Goal: Task Accomplishment & Management: Manage account settings

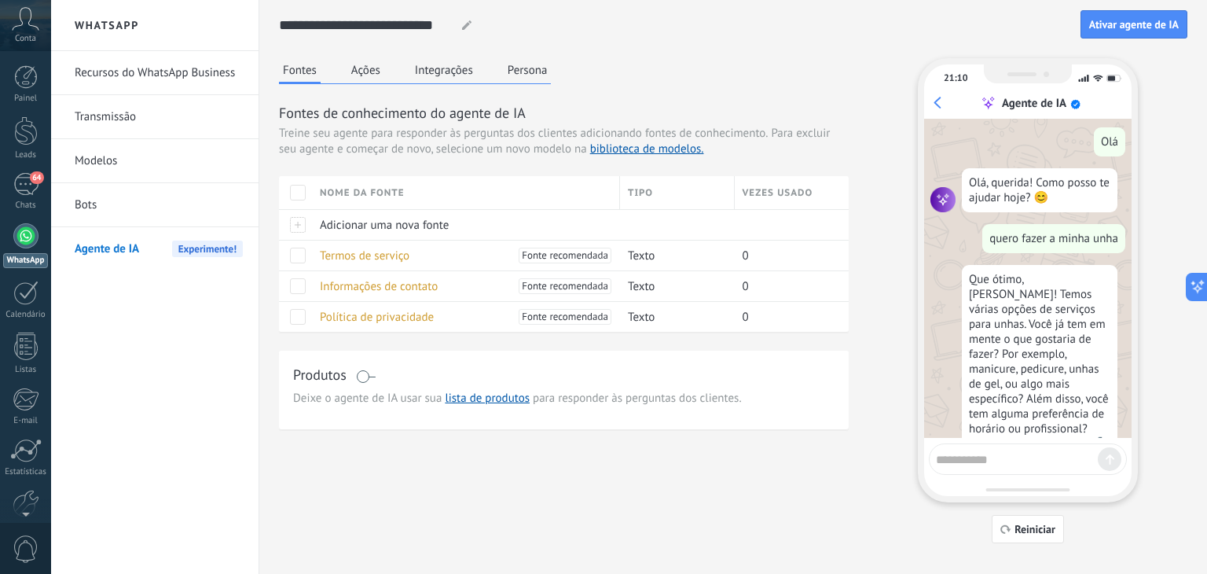
click at [789, 68] on div "Fontes Ações Integrações Persona Fontes de conhecimento do agente de IA Treine …" at bounding box center [564, 243] width 570 height 371
click at [27, 177] on div "64" at bounding box center [25, 184] width 25 height 23
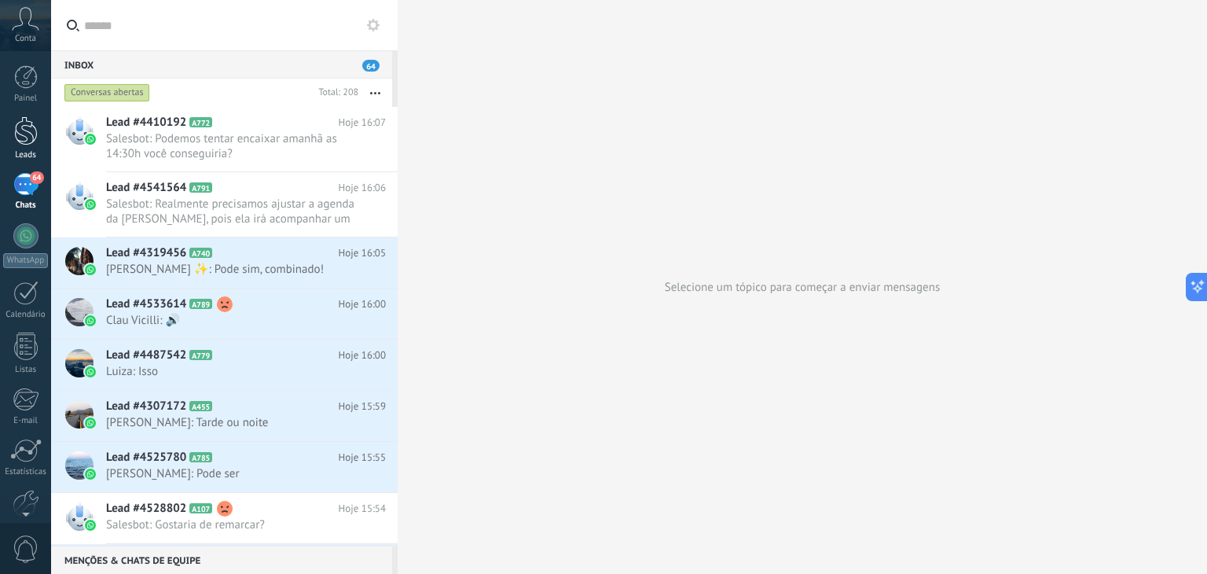
click at [21, 124] on div at bounding box center [26, 130] width 24 height 29
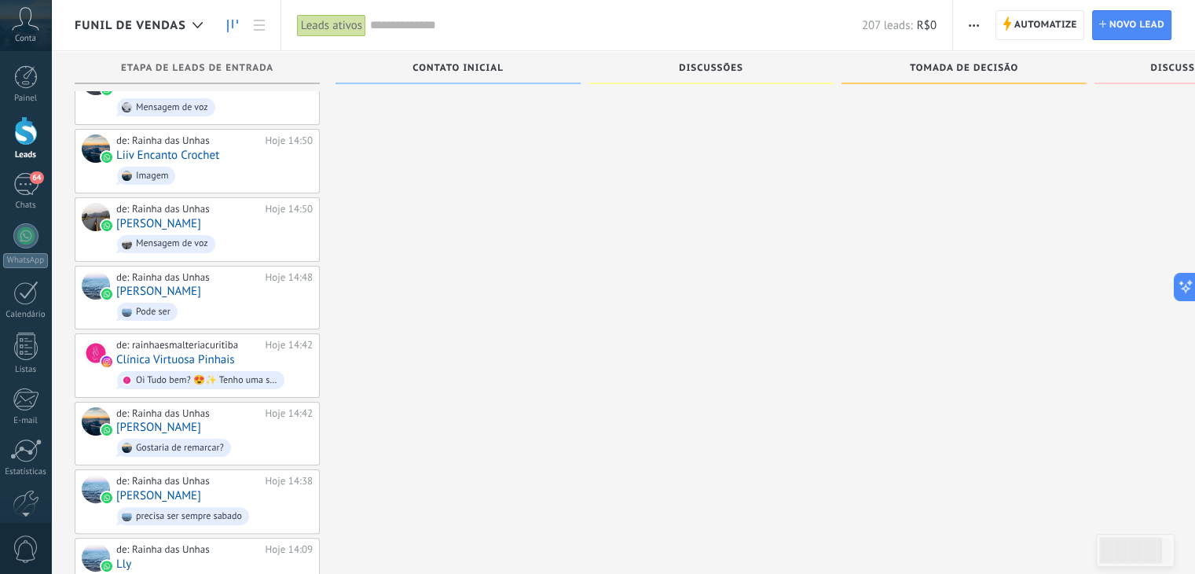
scroll to position [79, 0]
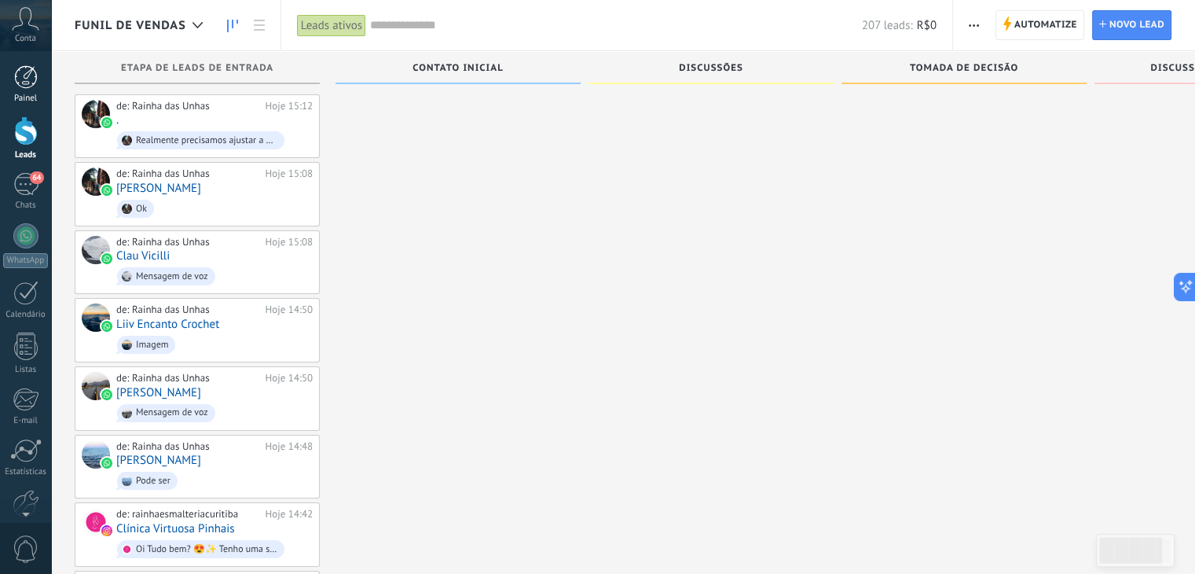
click at [18, 83] on div at bounding box center [26, 77] width 24 height 24
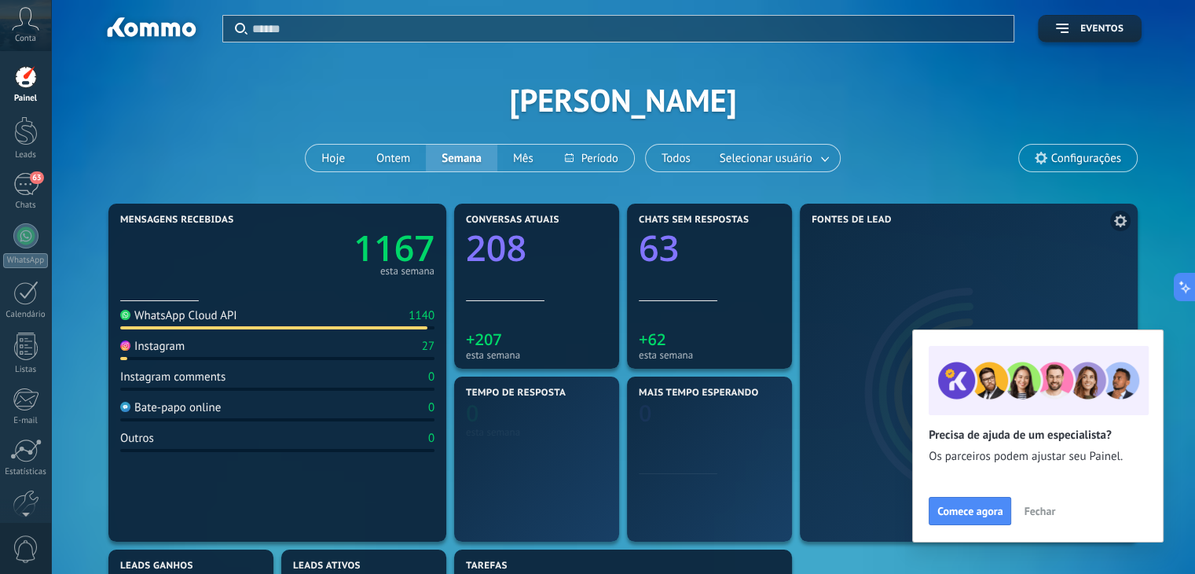
drag, startPoint x: 1040, startPoint y: 513, endPoint x: 1032, endPoint y: 510, distance: 8.5
click at [1040, 513] on span "Fechar" at bounding box center [1039, 510] width 31 height 11
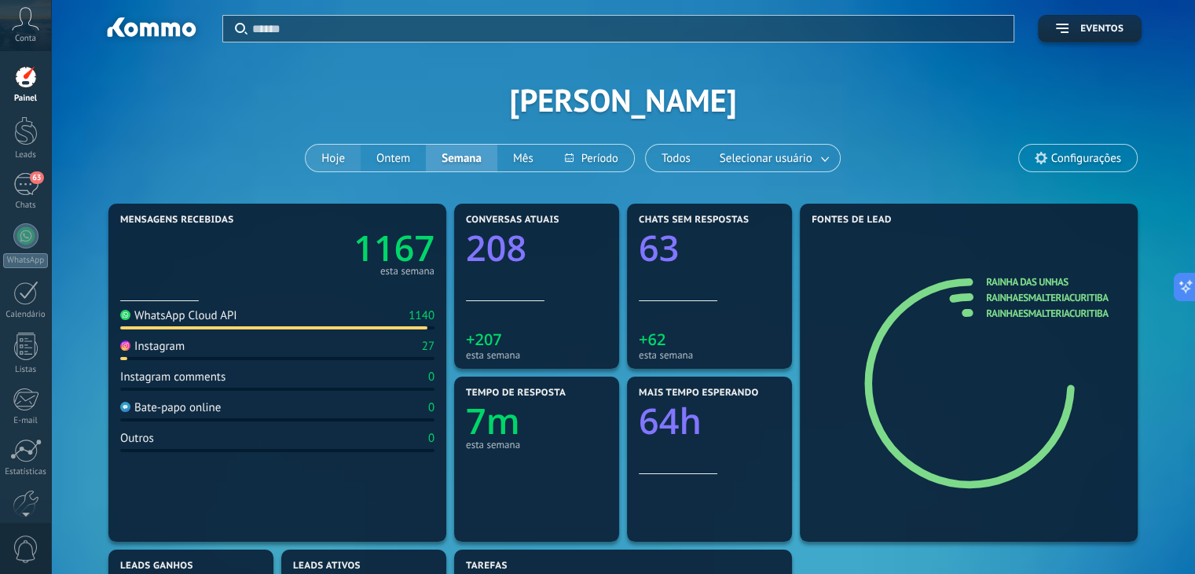
click at [329, 149] on button "Hoje" at bounding box center [333, 158] width 55 height 27
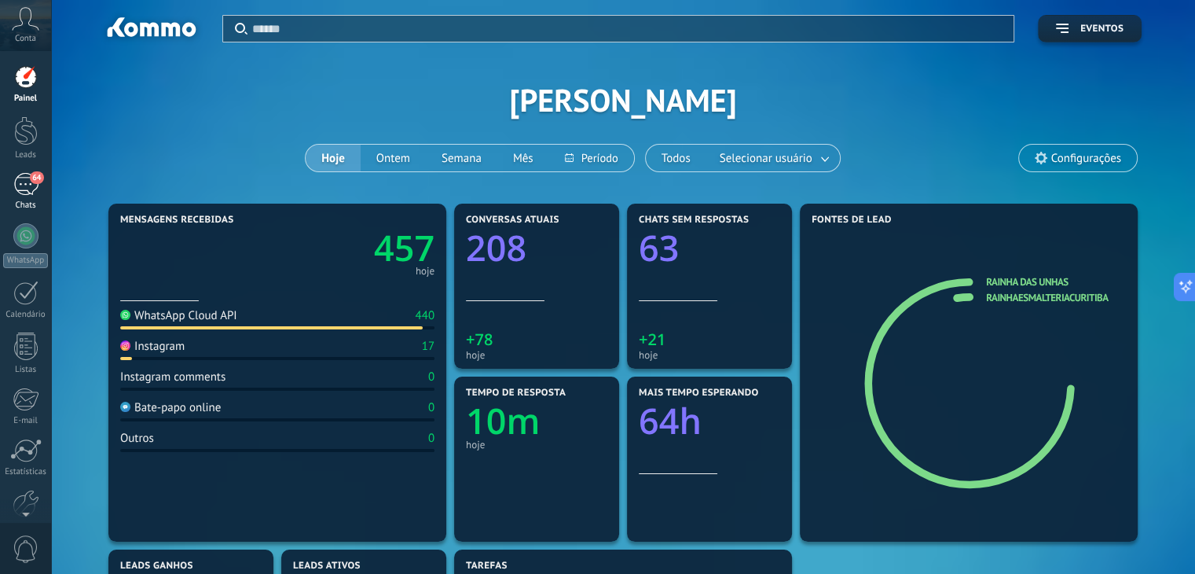
click at [22, 180] on div "64" at bounding box center [25, 184] width 25 height 23
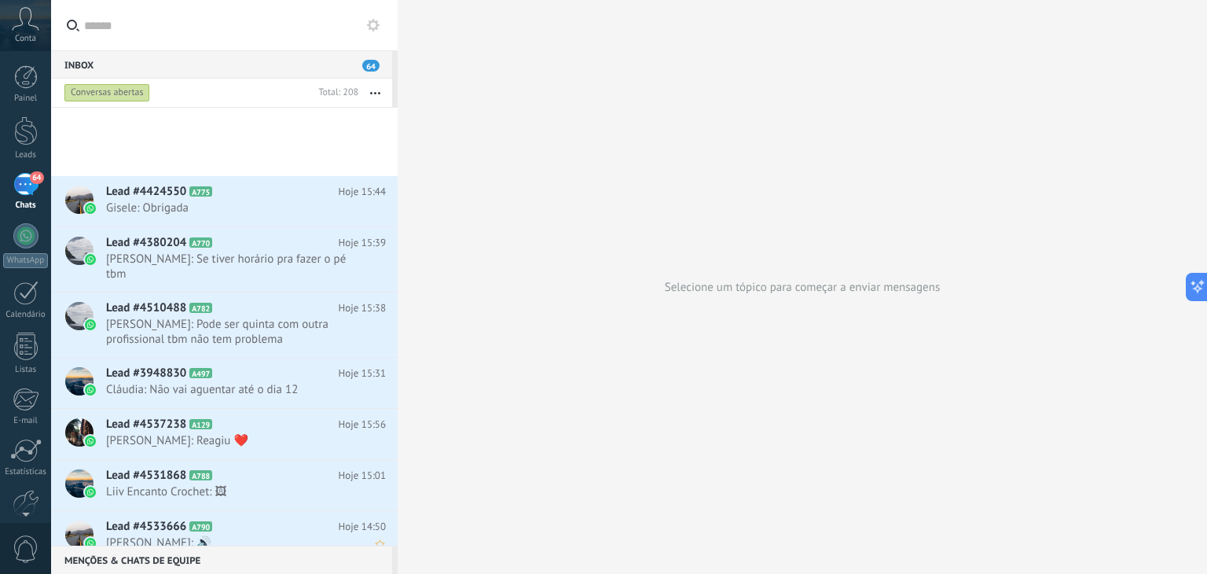
scroll to position [1022, 0]
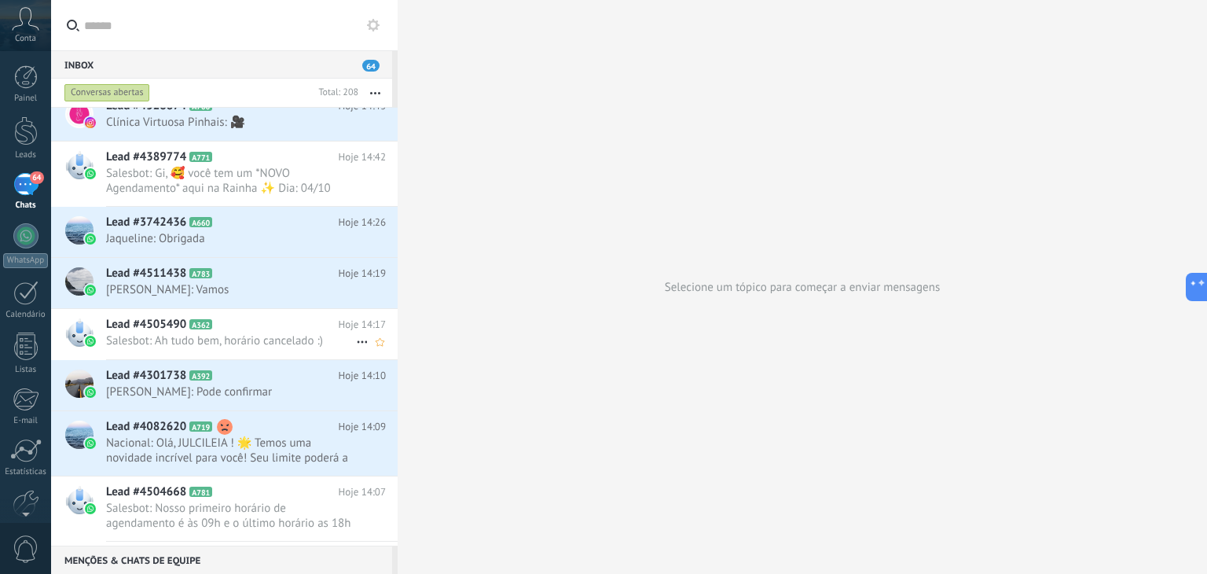
click at [206, 330] on div "Lead #4505490 A362 Hoje 14:17 Salesbot: Ah tudo bem, horário cancelado :)" at bounding box center [252, 334] width 292 height 50
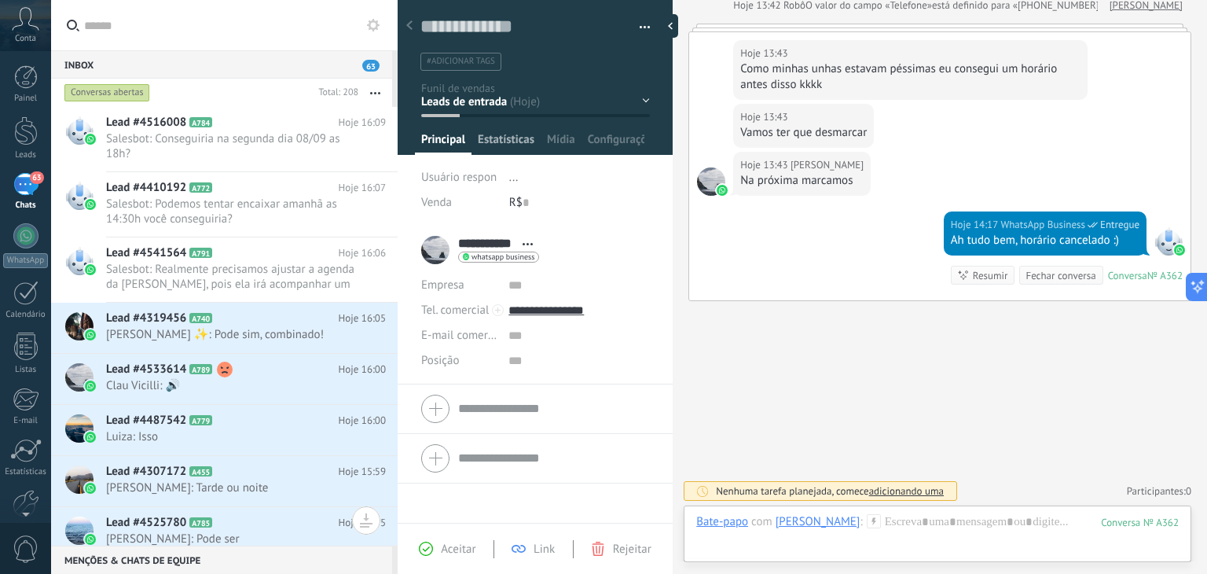
click at [517, 136] on span "Estatísticas" at bounding box center [506, 143] width 57 height 23
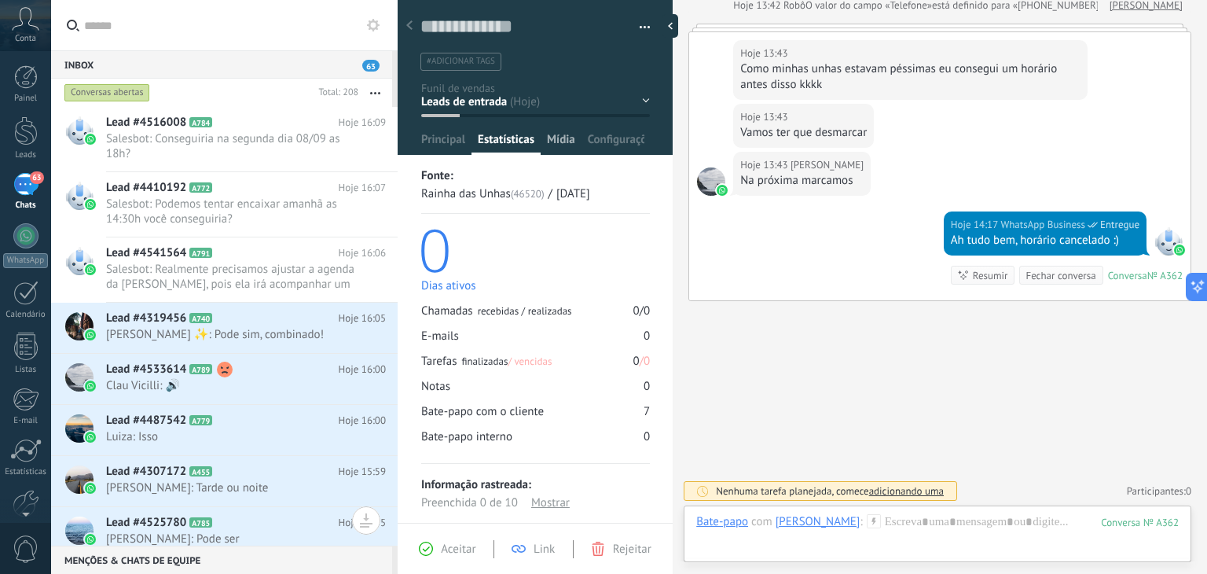
click at [558, 138] on span "Mídia" at bounding box center [561, 143] width 28 height 23
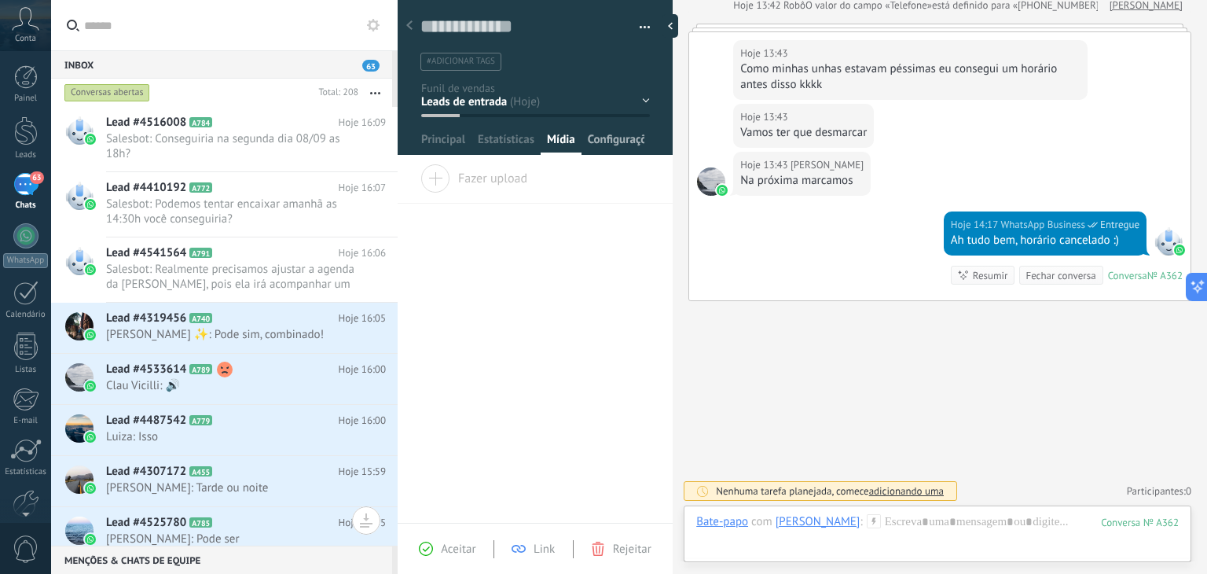
click at [613, 139] on span "Configurações" at bounding box center [616, 143] width 57 height 23
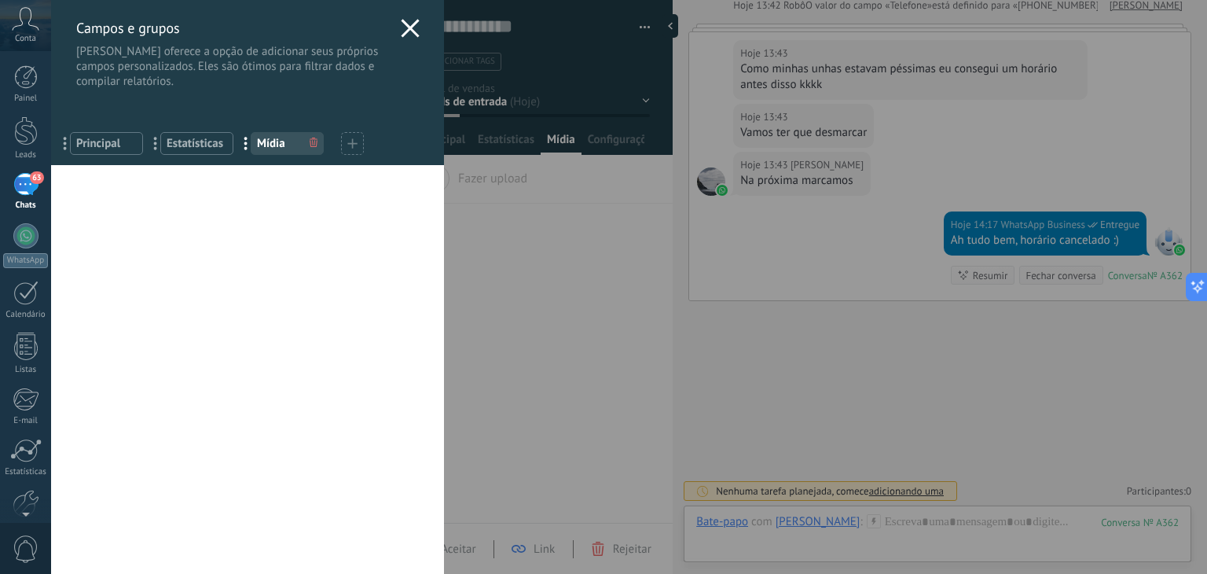
click at [402, 28] on icon at bounding box center [410, 28] width 19 height 19
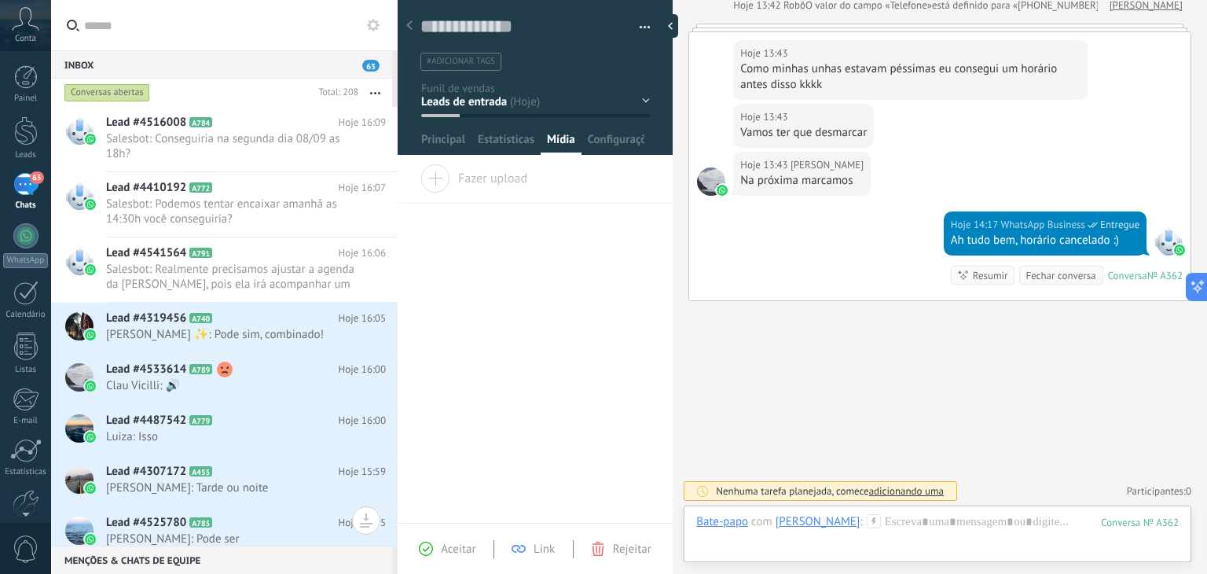
click at [459, 54] on li "#adicionar tags" at bounding box center [460, 62] width 81 height 18
click at [1119, 49] on div "Hoje 13:43 [PERSON_NAME] Como minhas unhas estavam péssimas eu consegui um horá…" at bounding box center [939, 68] width 501 height 72
click at [19, 287] on div at bounding box center [25, 293] width 25 height 24
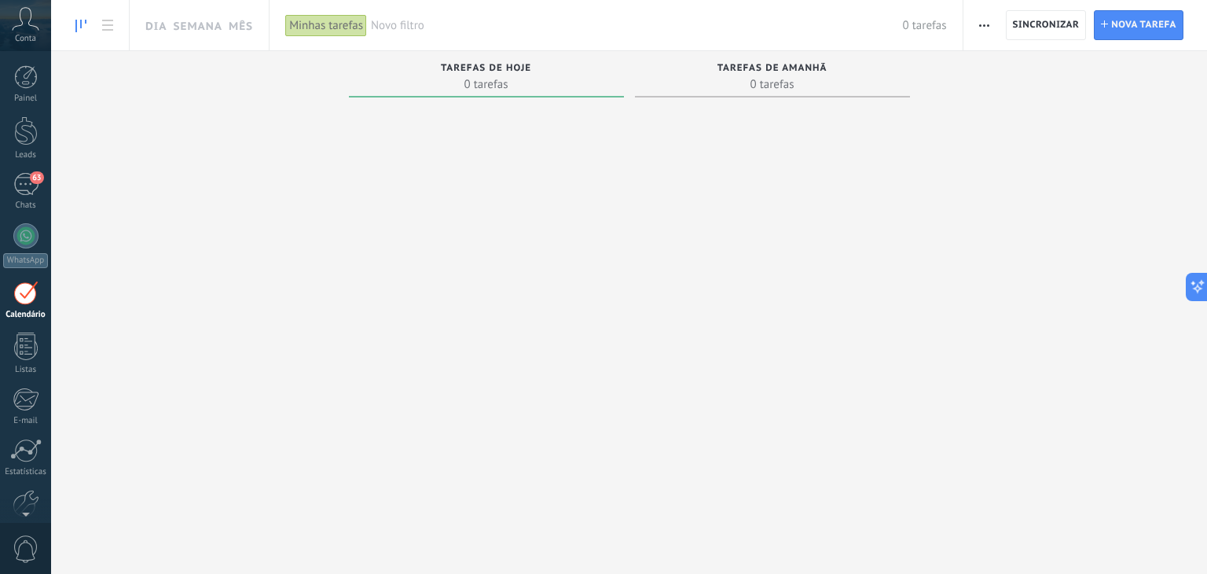
click at [634, 12] on div "Novo filtro 0 tarefas" at bounding box center [659, 25] width 576 height 50
